Goal: Task Accomplishment & Management: Use online tool/utility

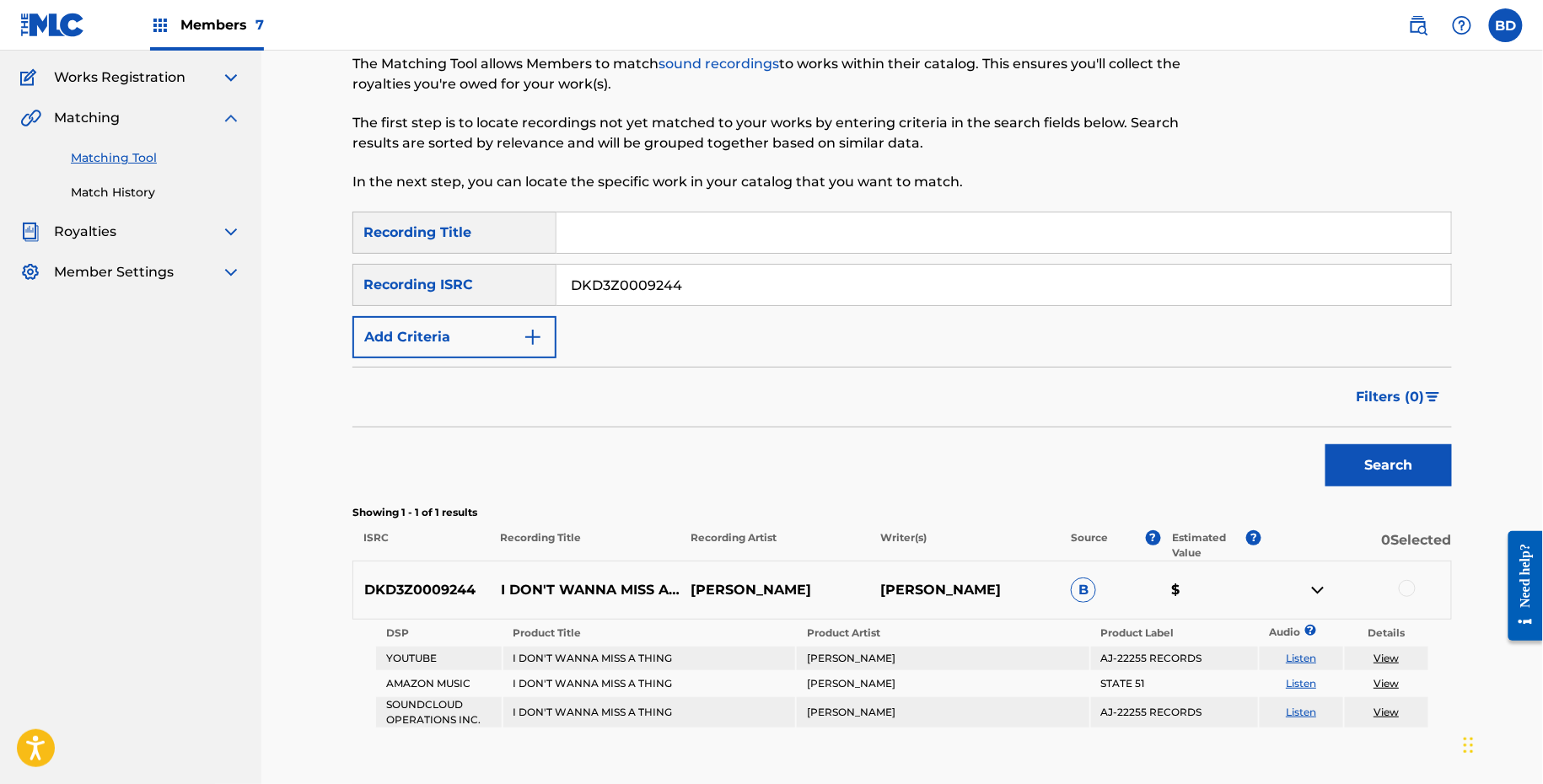
click at [514, 591] on p "I DON'T WANNA MISS A THING" at bounding box center [585, 590] width 189 height 21
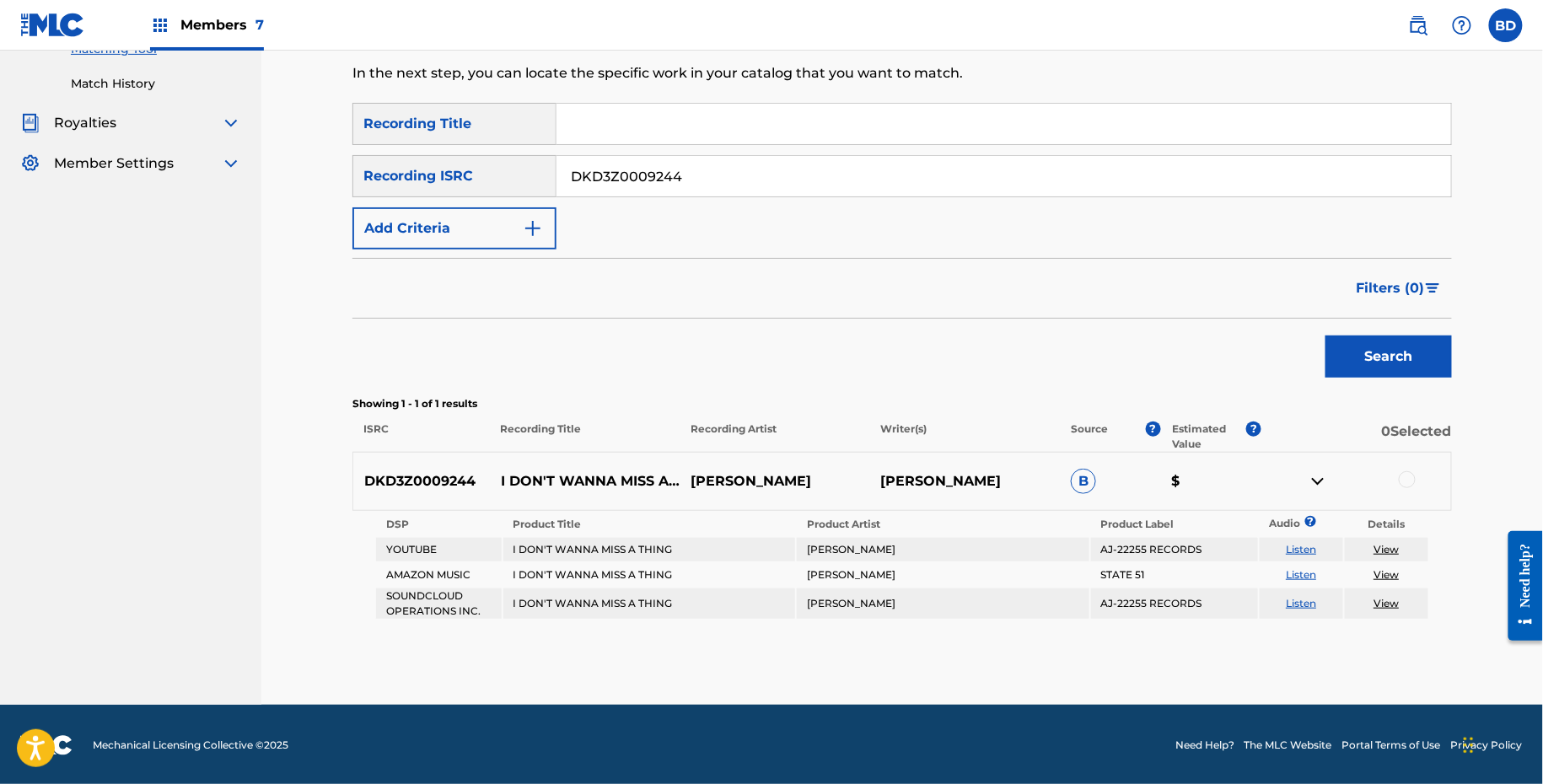
click at [1408, 478] on div at bounding box center [1406, 479] width 17 height 17
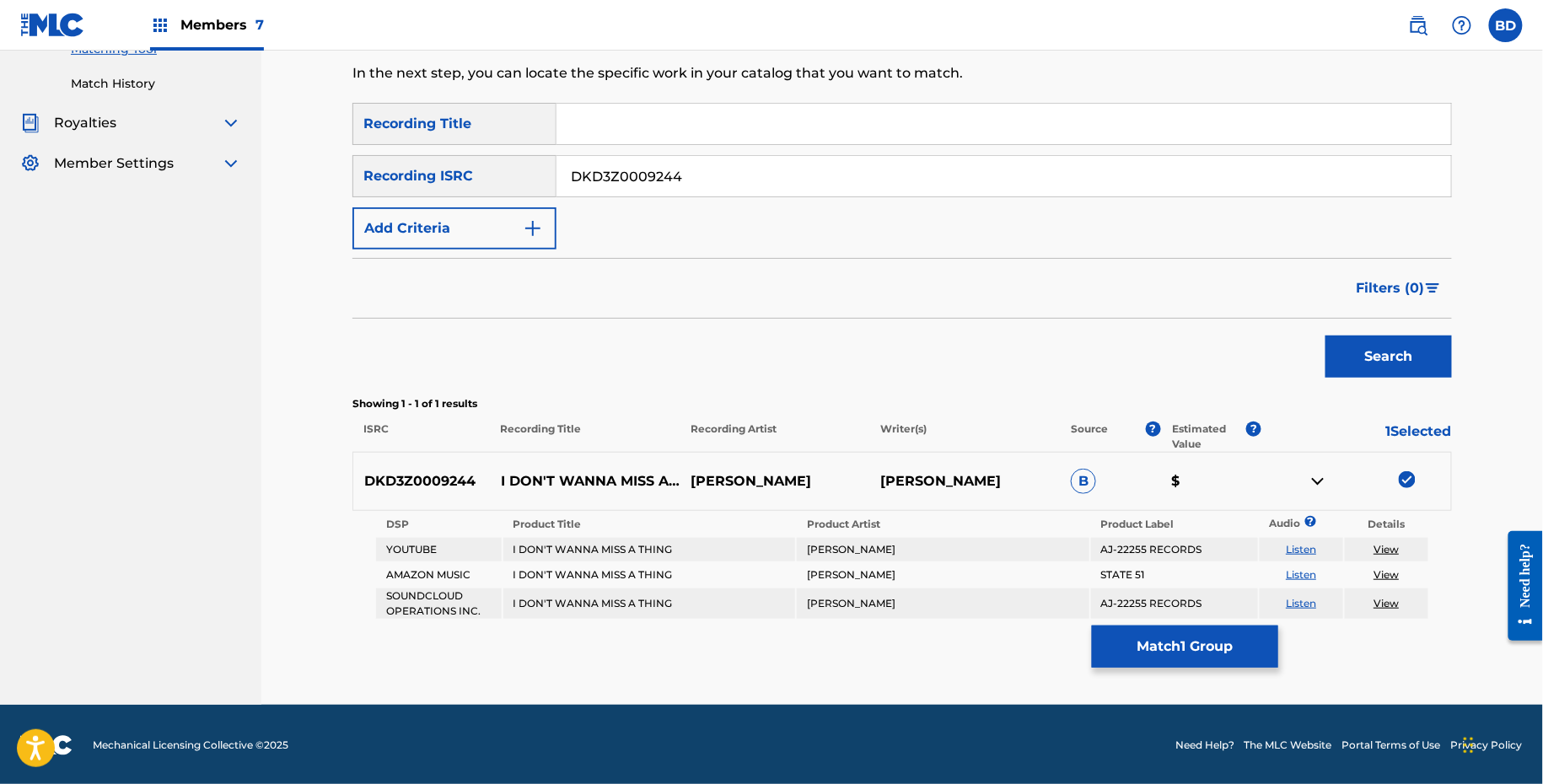
click at [1126, 652] on button "Match 1 Group" at bounding box center [1185, 646] width 187 height 42
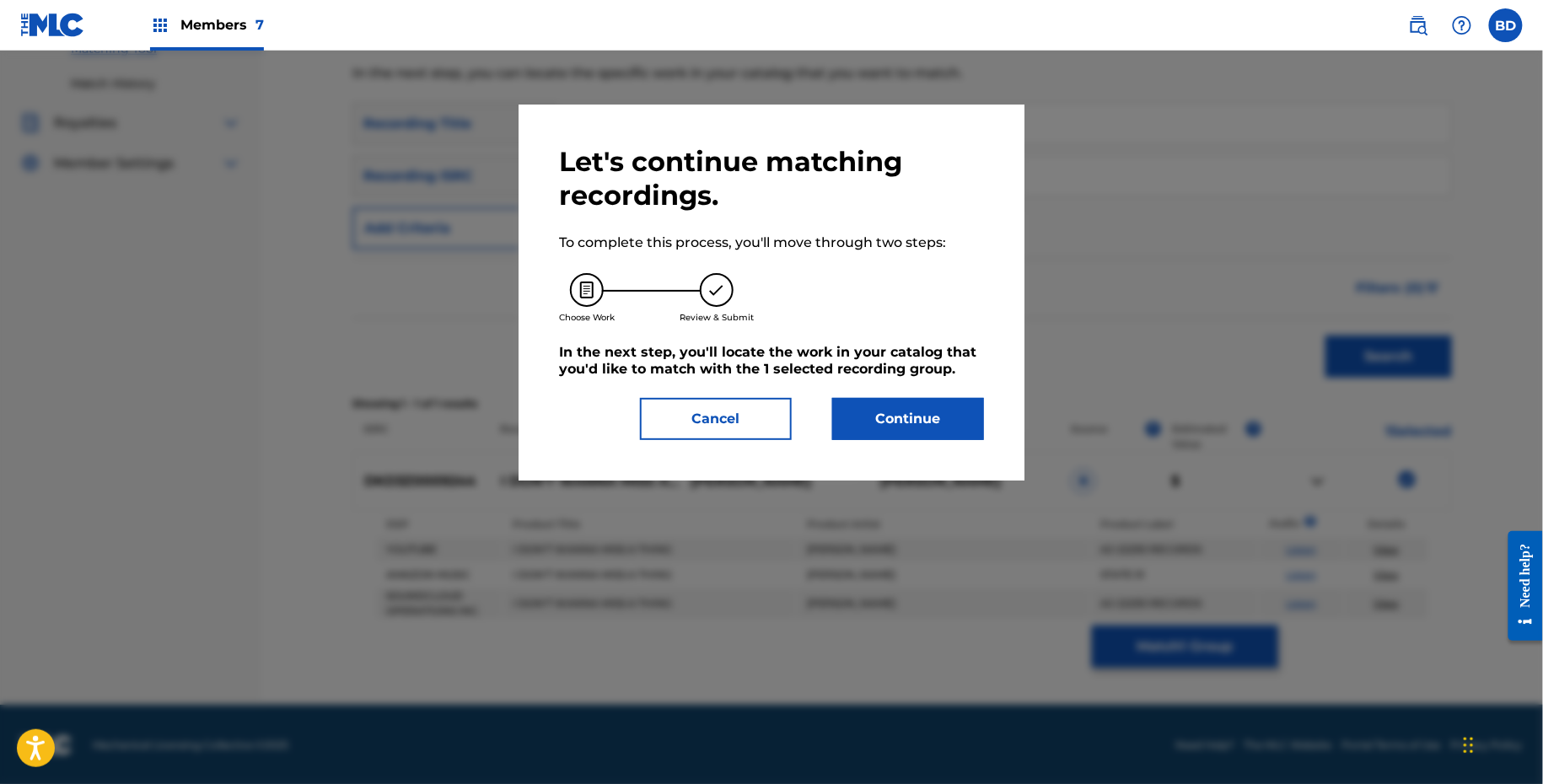
click at [880, 361] on h5 "In the next step, you'll locate the work in your catalog that you'd like to mat…" at bounding box center [771, 360] width 425 height 34
click at [880, 445] on div "Let's continue matching recordings. To complete this process, you'll move throu…" at bounding box center [772, 292] width 506 height 376
click at [920, 392] on div "Let's continue matching recordings. To complete this process, you'll move throu…" at bounding box center [771, 293] width 425 height 295
click at [920, 433] on button "Continue" at bounding box center [907, 419] width 151 height 42
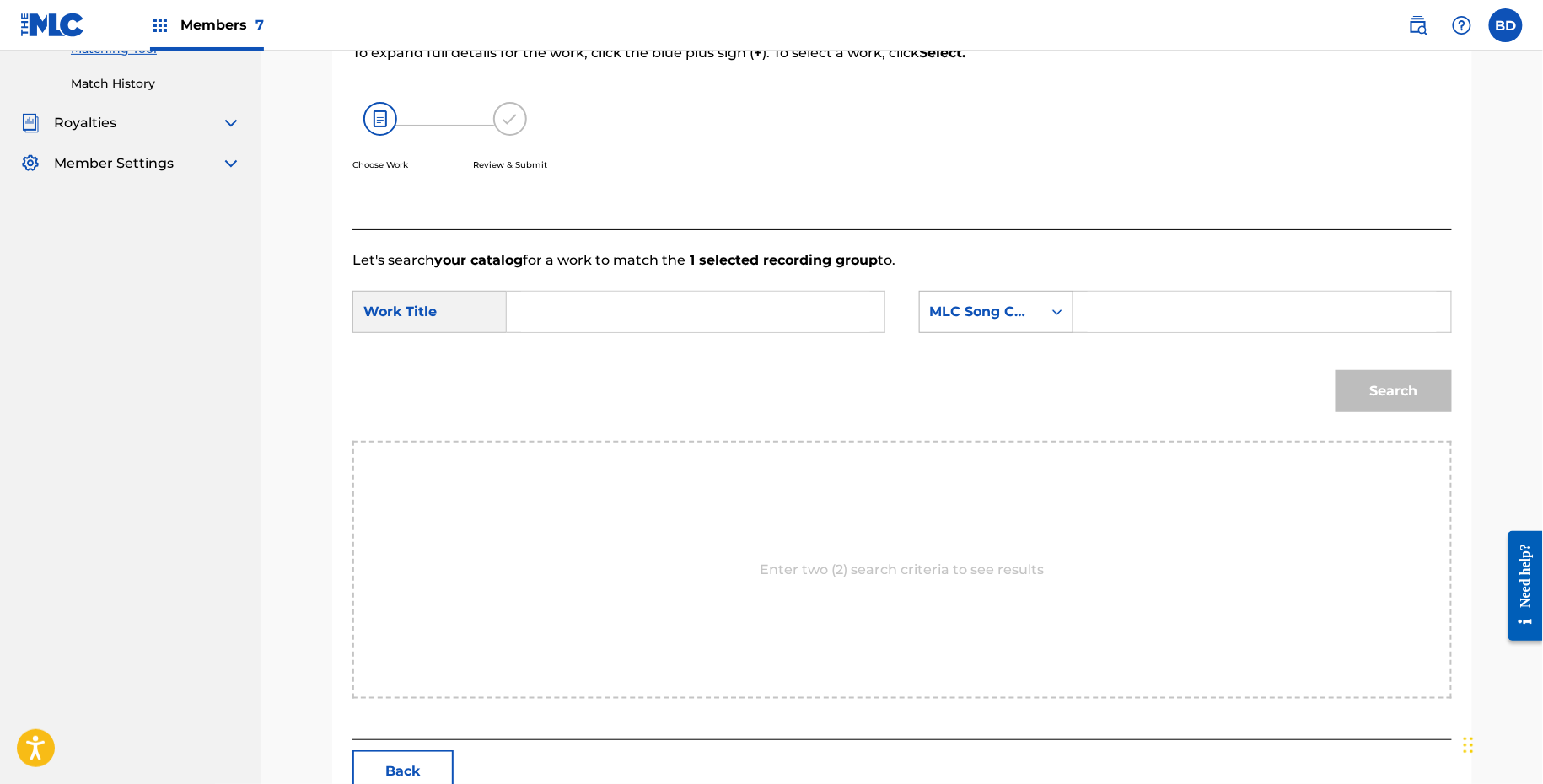
click at [1065, 332] on div "MLC Song Code" at bounding box center [996, 311] width 154 height 42
click at [1102, 324] on input "Search Form" at bounding box center [1262, 311] width 349 height 40
paste input "I17652"
type input "I17652"
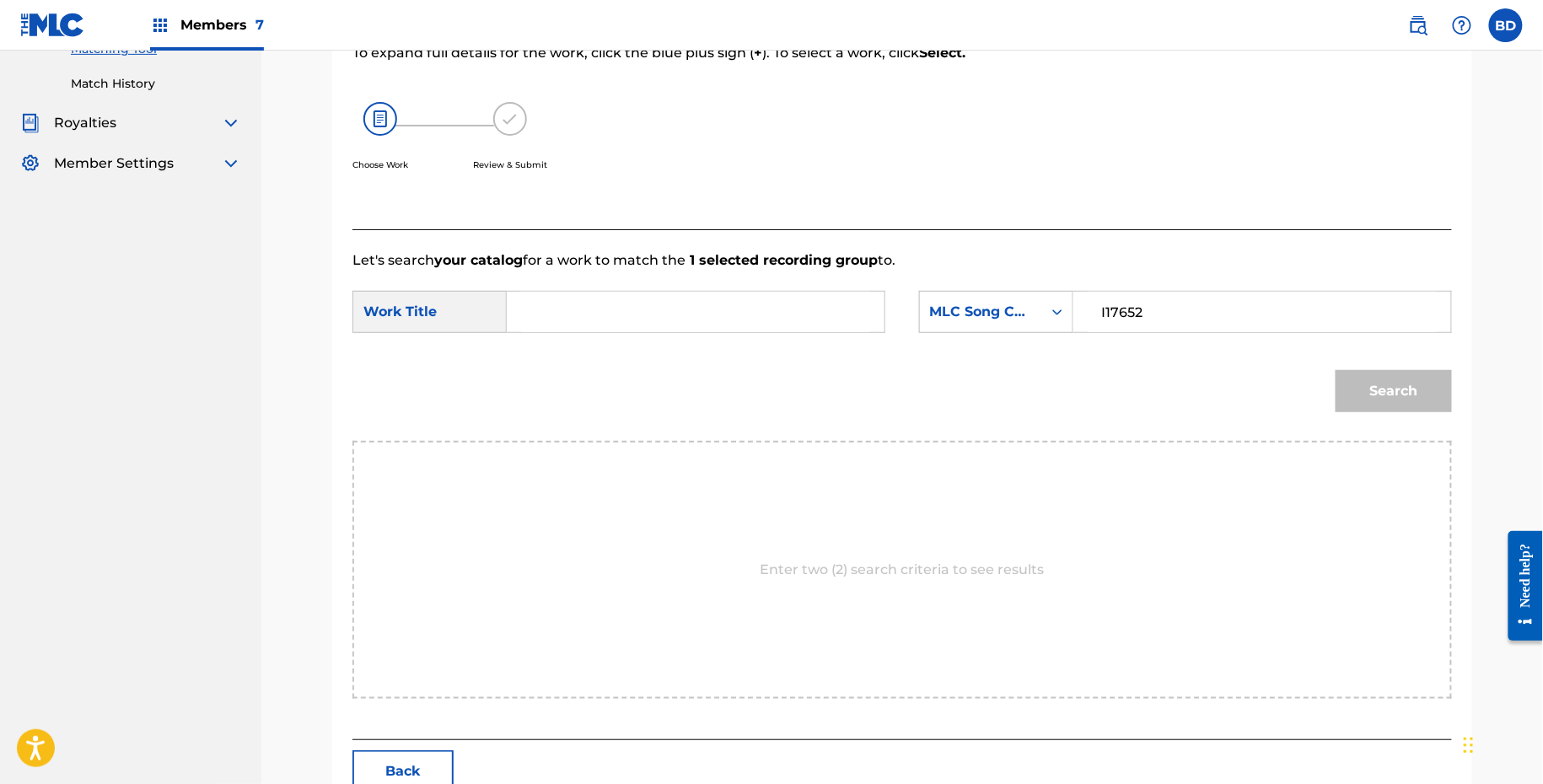
click at [707, 339] on div "SearchWithCriteria341755ae-f77d-4689-b539-10e98010d9e6 Work Title SearchWithCri…" at bounding box center [902, 317] width 1100 height 53
click at [698, 330] on input "Search Form" at bounding box center [695, 311] width 349 height 40
type input "i"
click at [1355, 385] on button "Search" at bounding box center [1394, 391] width 116 height 42
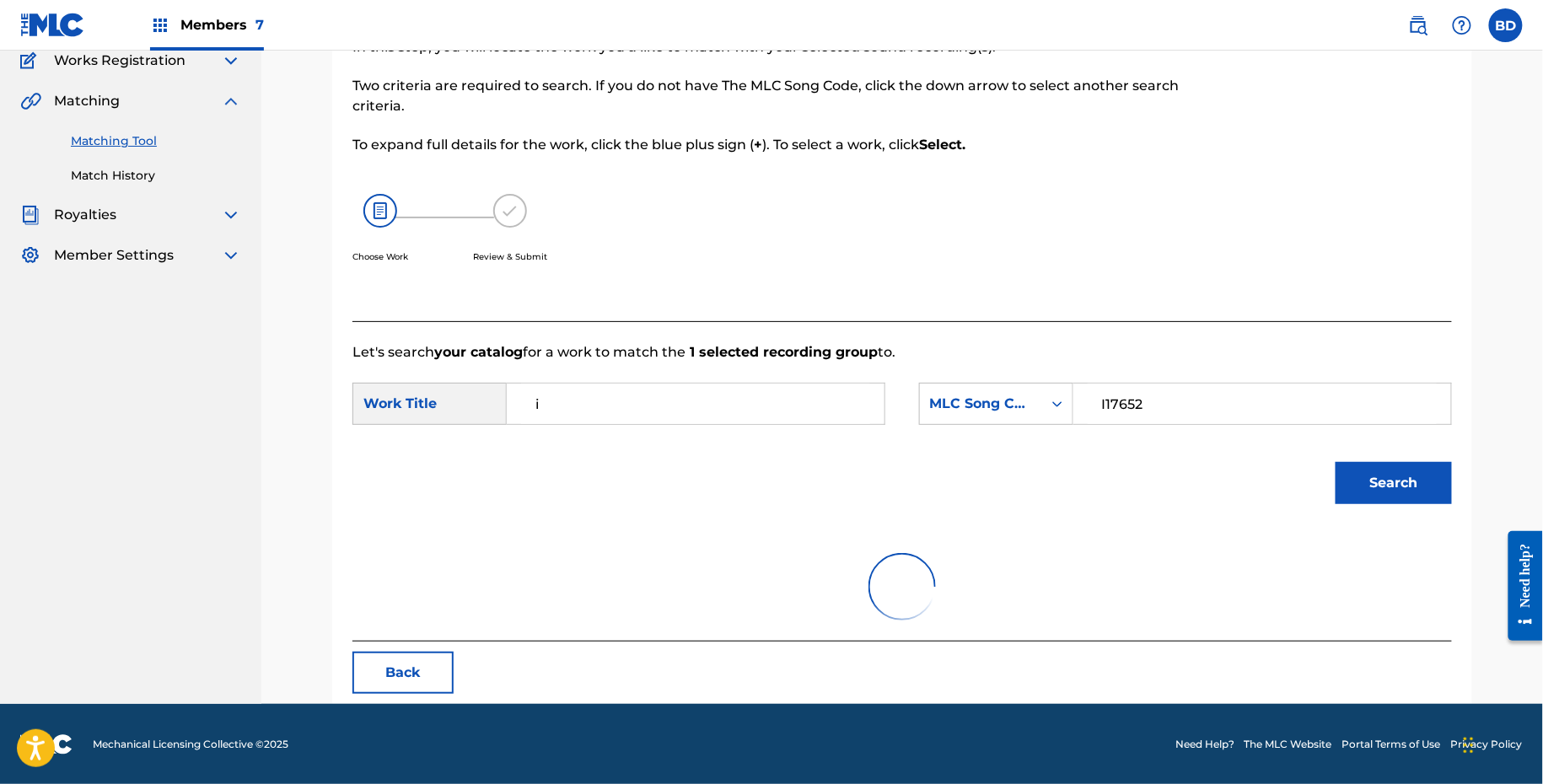
scroll to position [239, 0]
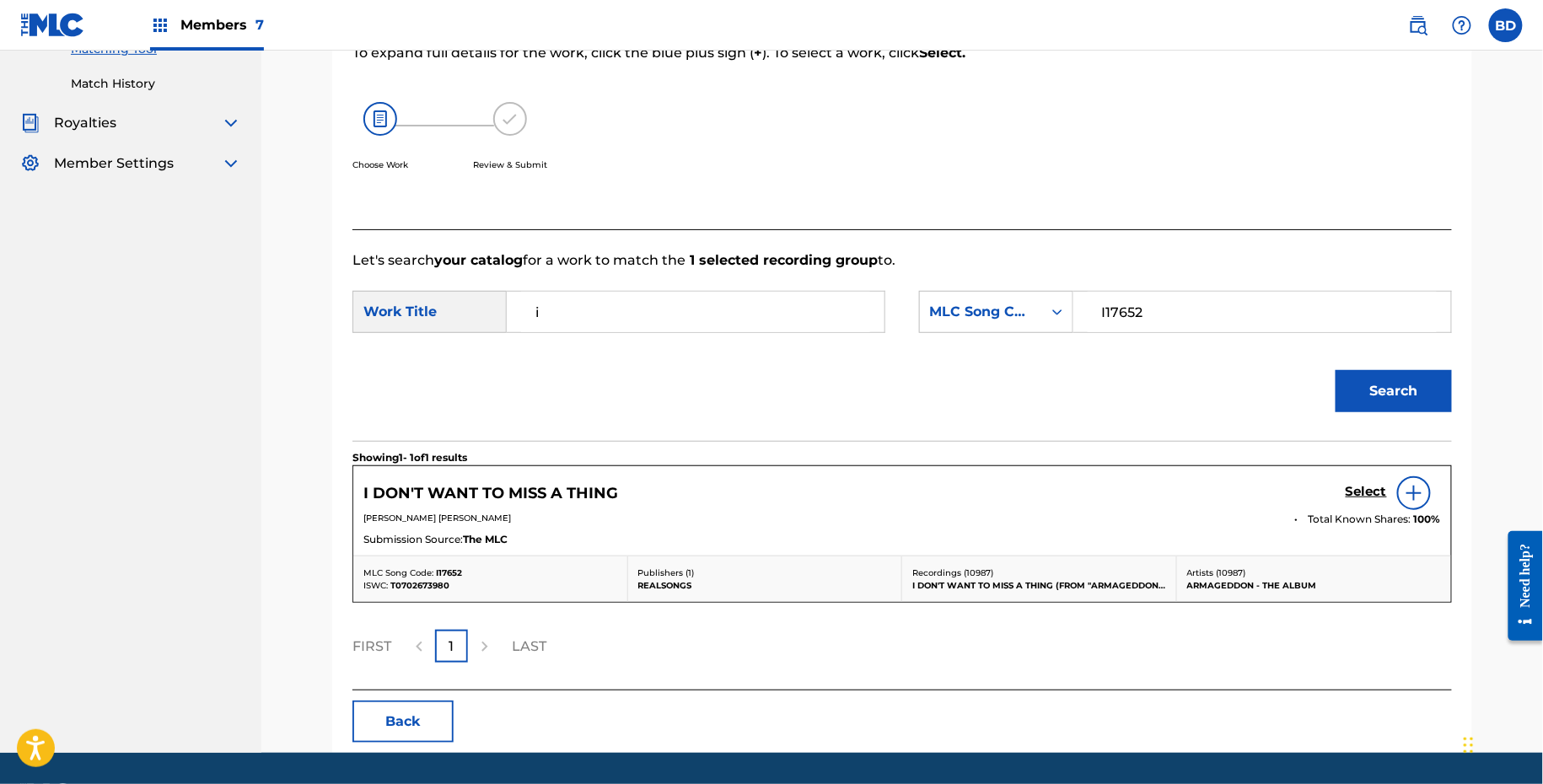
click at [1367, 491] on h5 "Select" at bounding box center [1366, 492] width 41 height 16
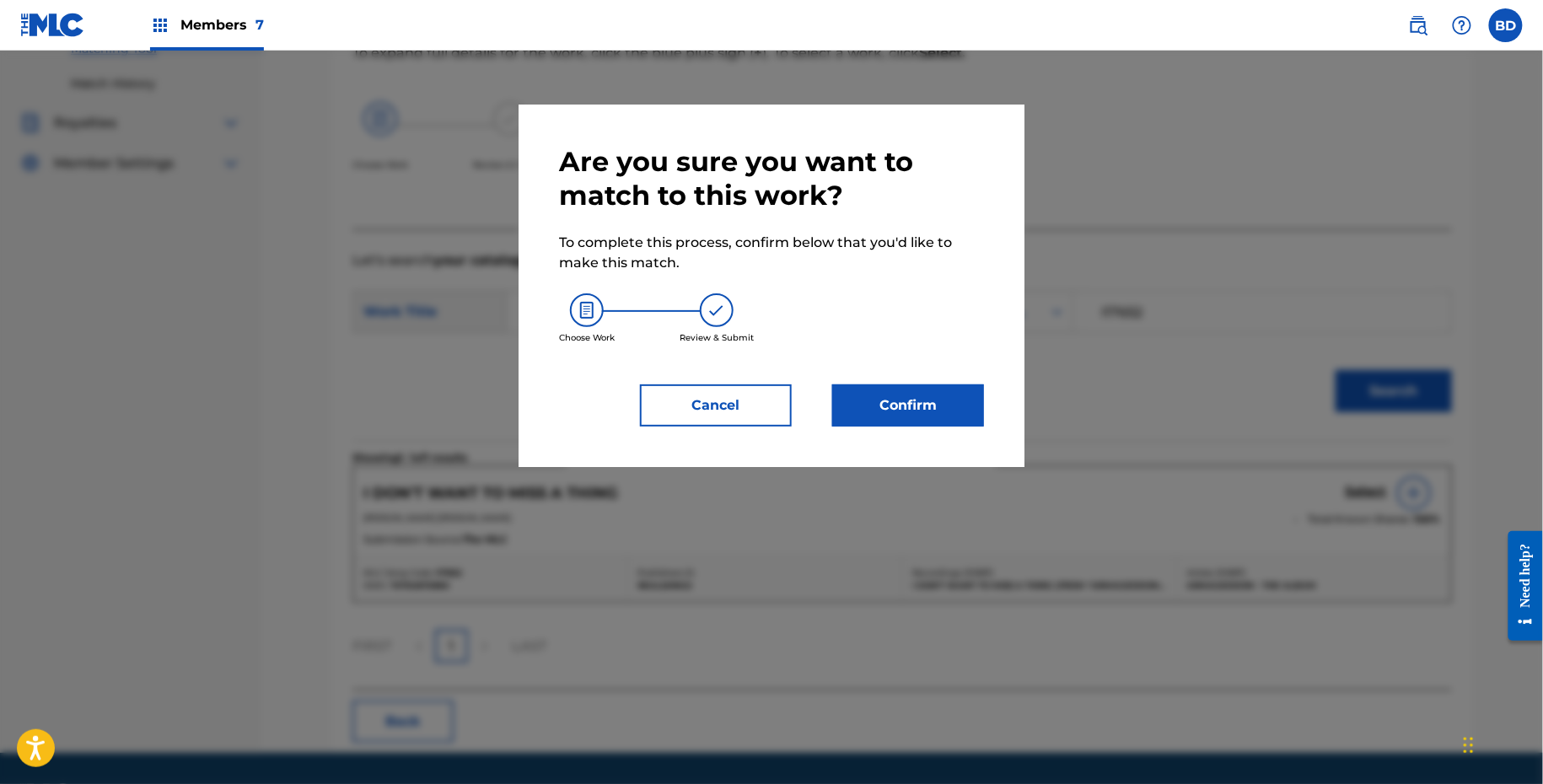
click at [897, 418] on button "Confirm" at bounding box center [907, 405] width 151 height 42
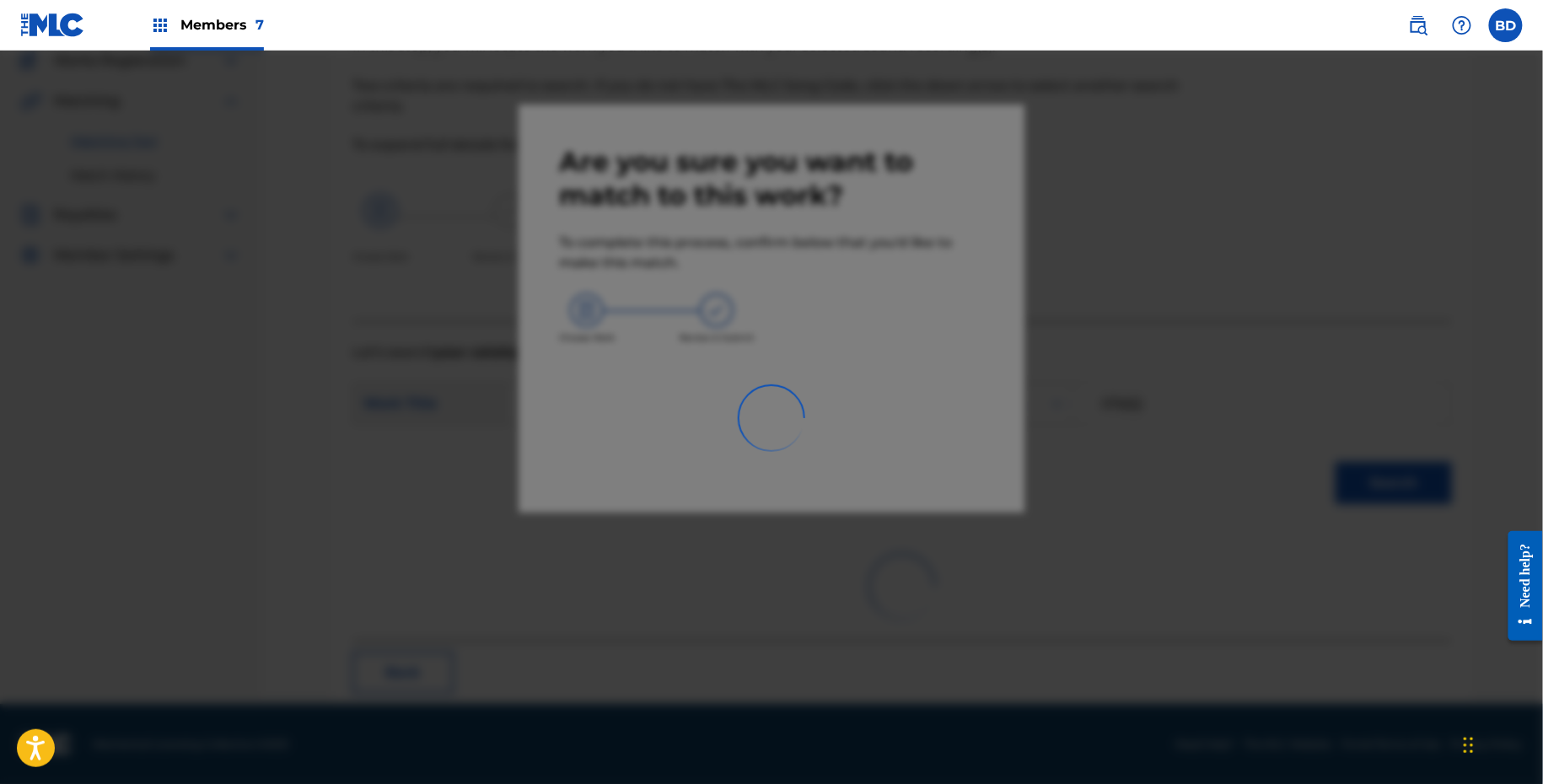
scroll to position [43, 0]
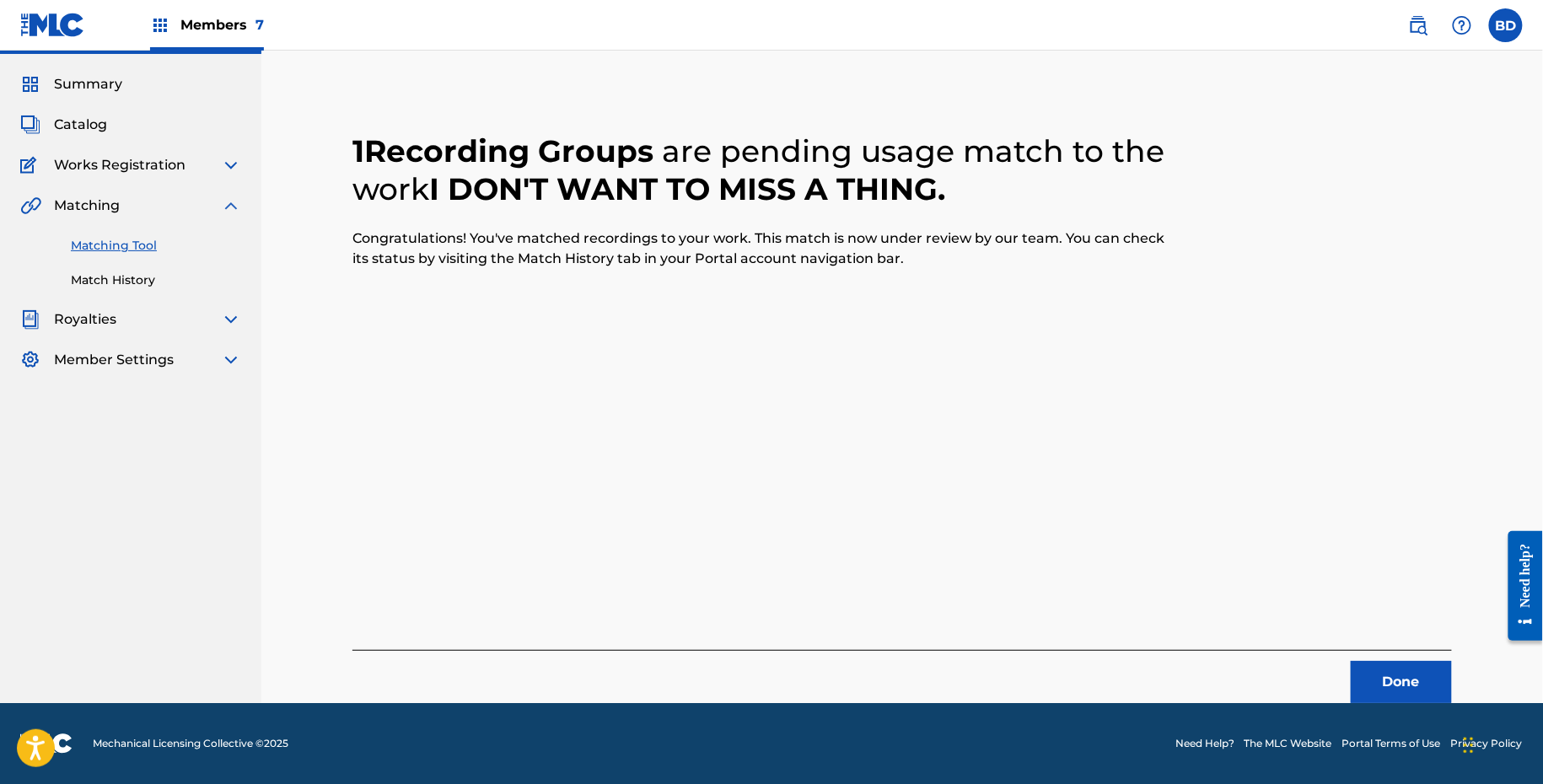
click at [122, 290] on div "Summary Catalog Works Registration Claiming Tool Individual Registration Tool B…" at bounding box center [131, 222] width 262 height 337
click at [120, 281] on link "Match History" at bounding box center [156, 280] width 170 height 18
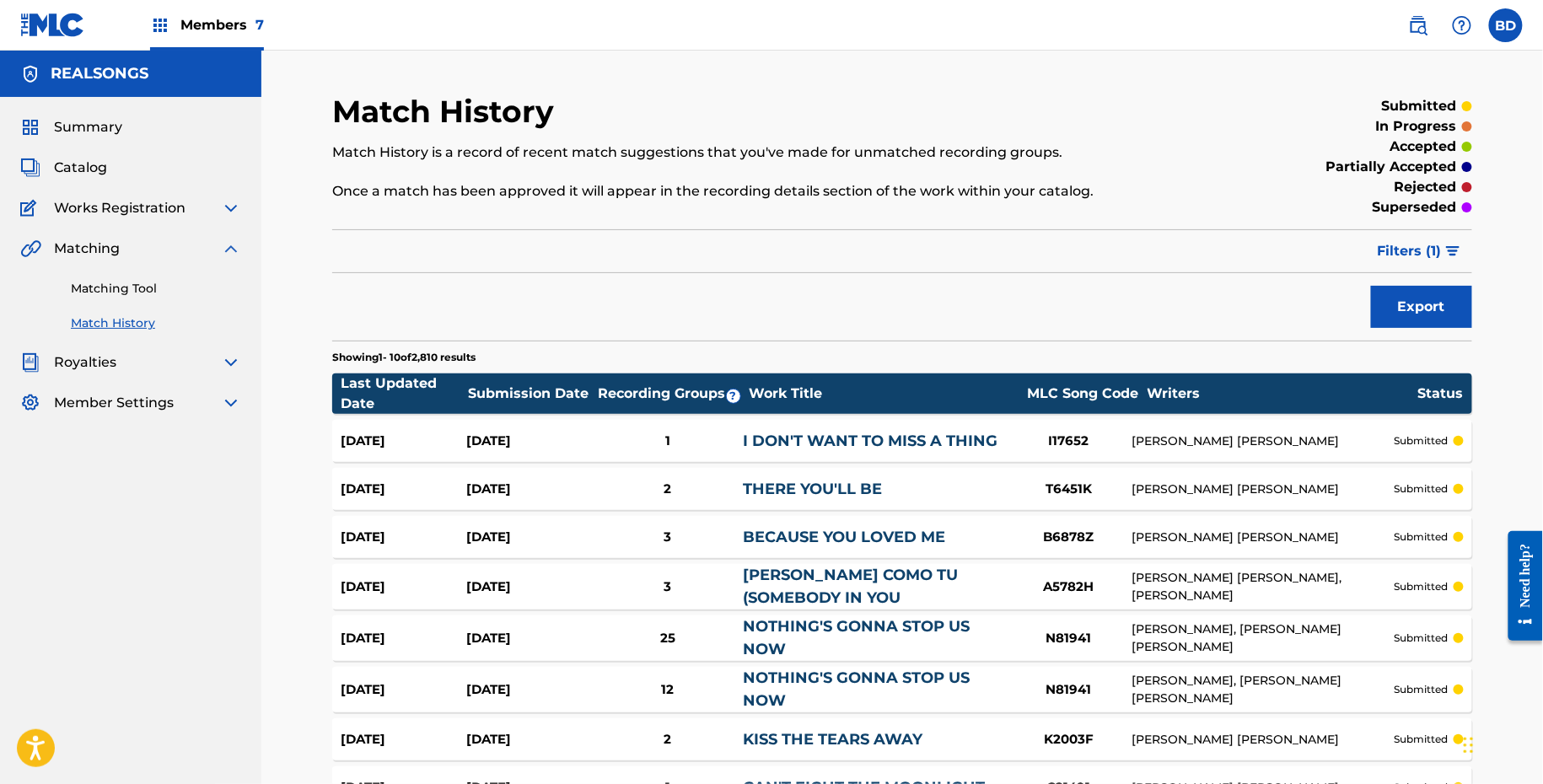
click at [505, 438] on div "Aug 20, 2025" at bounding box center [528, 441] width 126 height 20
